Goal: Check status: Check status

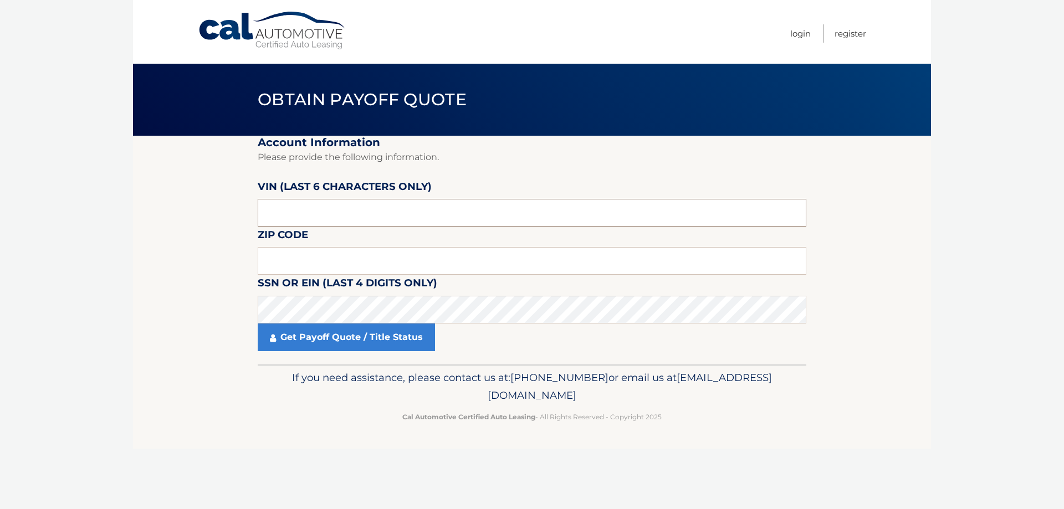
click at [373, 223] on input "text" at bounding box center [532, 213] width 549 height 28
click at [314, 213] on input "text" at bounding box center [532, 213] width 549 height 28
type input "516933"
type input "11413"
click at [371, 338] on link "Get Payoff Quote / Title Status" at bounding box center [346, 338] width 177 height 28
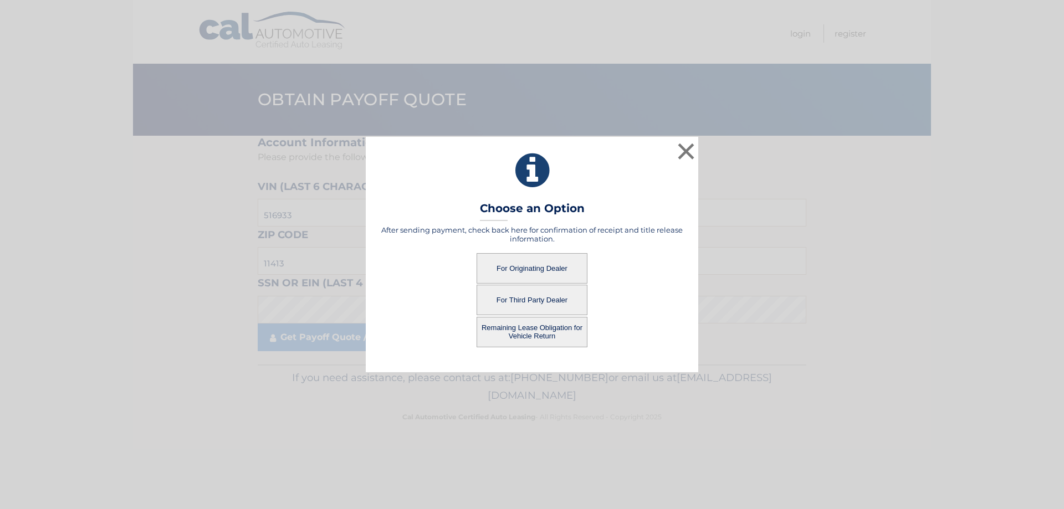
click at [559, 269] on button "For Originating Dealer" at bounding box center [532, 268] width 111 height 30
click at [541, 268] on button "For Originating Dealer" at bounding box center [532, 268] width 111 height 30
click at [541, 277] on button "For Originating Dealer" at bounding box center [532, 268] width 111 height 30
click at [544, 267] on button "For Originating Dealer" at bounding box center [532, 268] width 111 height 30
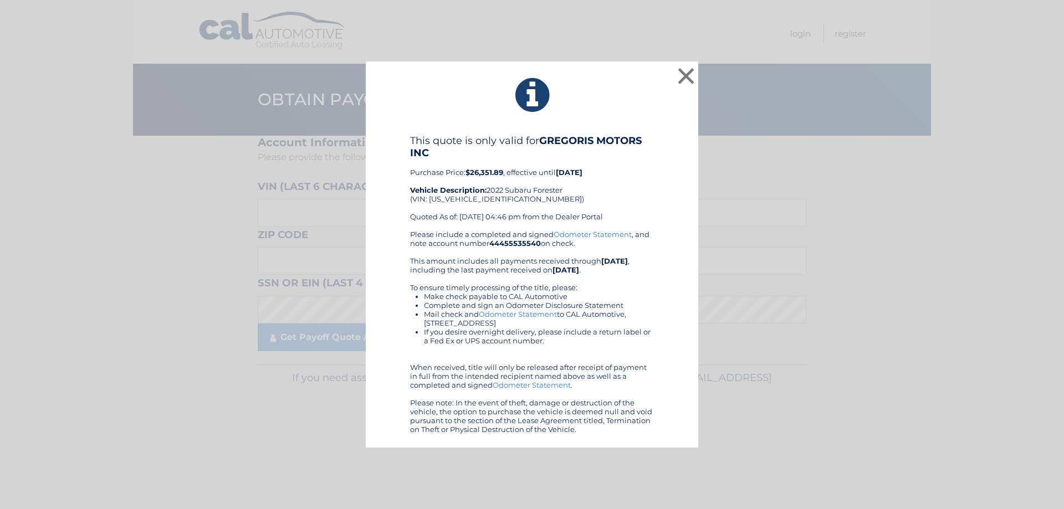
click at [834, 270] on div "× This quote is only valid for GREGORIS MOTORS INC Purchase Price: $26,351.89 ,…" at bounding box center [531, 255] width 1055 height 387
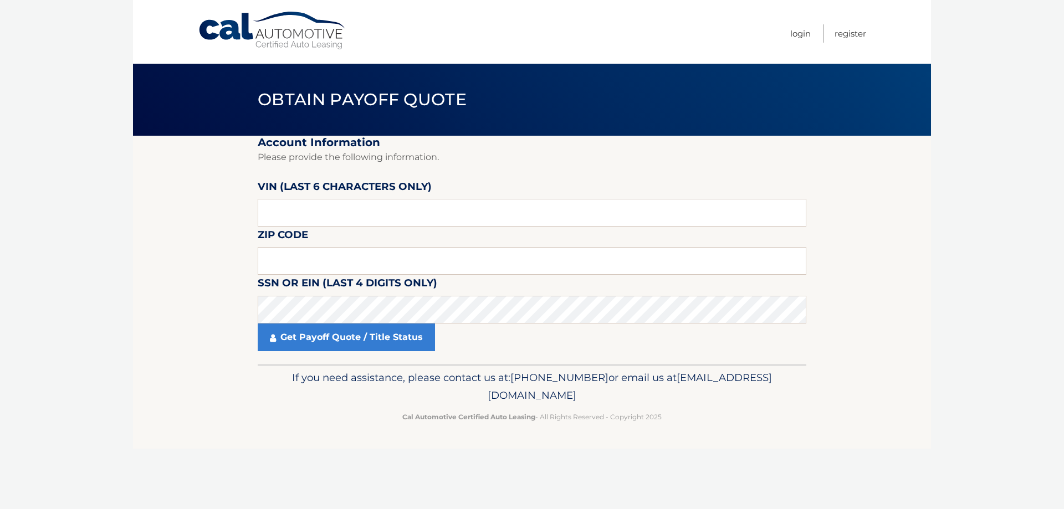
drag, startPoint x: 823, startPoint y: 416, endPoint x: 844, endPoint y: 416, distance: 21.1
click at [823, 415] on footer "If you need assistance, please contact us at: 609-807-3200 or email us at Custo…" at bounding box center [532, 407] width 798 height 84
click at [1001, 420] on body "Cal Automotive Menu Login Register Obtain Payoff Quote" at bounding box center [532, 254] width 1064 height 509
